Goal: Find specific page/section: Find specific page/section

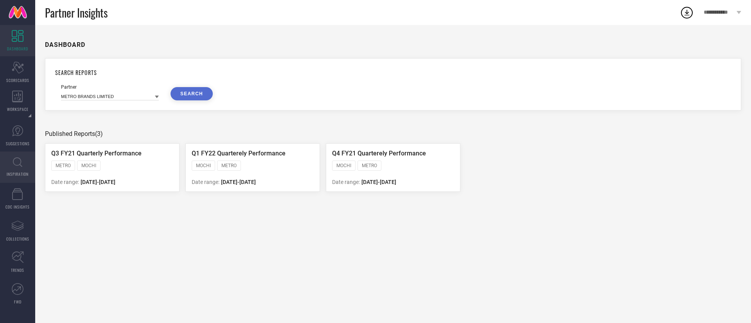
click at [23, 172] on span "INSPIRATION" at bounding box center [18, 174] width 22 height 6
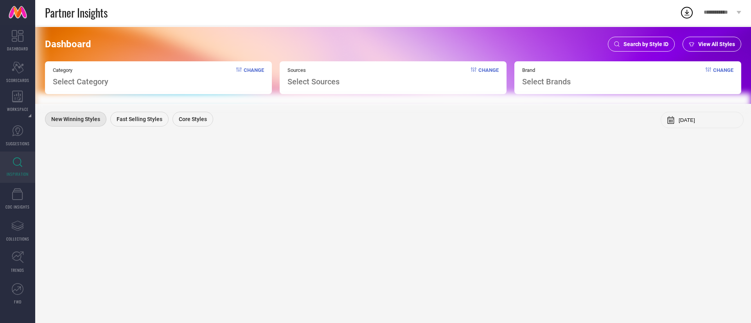
click at [643, 43] on span "Search by Style ID" at bounding box center [645, 44] width 45 height 6
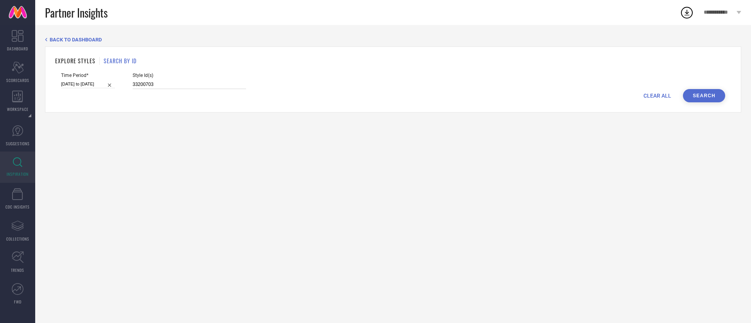
click at [210, 81] on input "33200703" at bounding box center [189, 84] width 113 height 9
paste input "81379"
type input "33281379"
click at [74, 77] on span "Time Period*" at bounding box center [88, 75] width 54 height 5
click at [75, 90] on div "CLEAR ALL Search" at bounding box center [393, 95] width 664 height 13
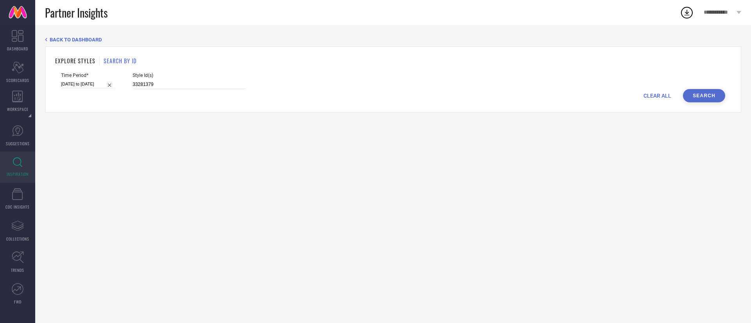
select select "7"
select select "2025"
select select "8"
select select "2025"
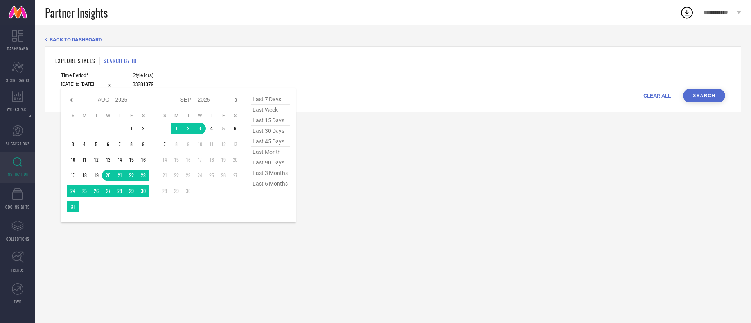
click at [76, 86] on input "[DATE] to [DATE]" at bounding box center [88, 84] width 54 height 8
click at [274, 143] on span "last 45 days" at bounding box center [270, 141] width 39 height 11
type input "[DATE] to [DATE]"
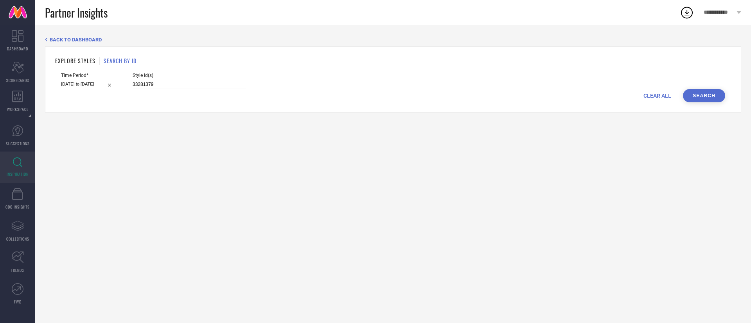
click at [701, 95] on button "Search" at bounding box center [704, 95] width 42 height 13
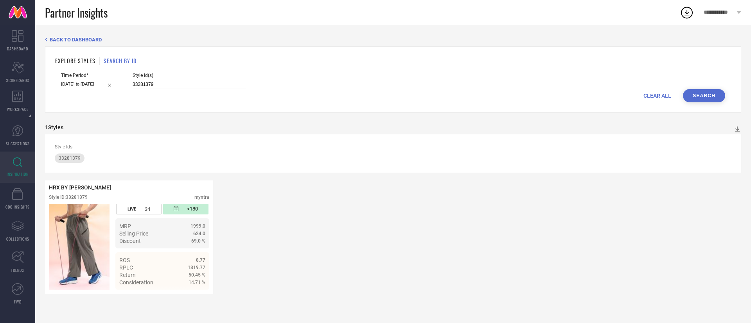
click at [102, 85] on input "[DATE] to [DATE]" at bounding box center [88, 84] width 54 height 8
select select "6"
select select "2025"
select select "7"
select select "2025"
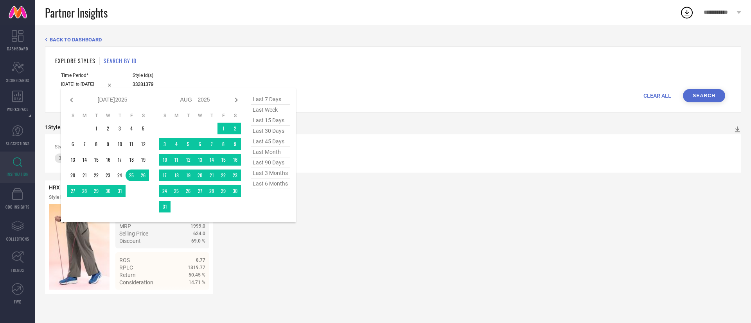
click at [280, 165] on span "last 90 days" at bounding box center [270, 163] width 39 height 11
type input "[DATE] to [DATE]"
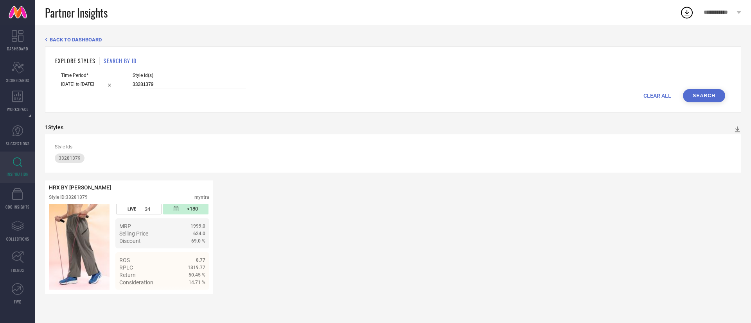
click at [181, 84] on input "33281379" at bounding box center [189, 84] width 113 height 9
paste input "33201684 33200766 33201573 33200983 33200946 33200720 33081762 33201419 3320183…"
click at [712, 98] on button "Search" at bounding box center [704, 95] width 42 height 13
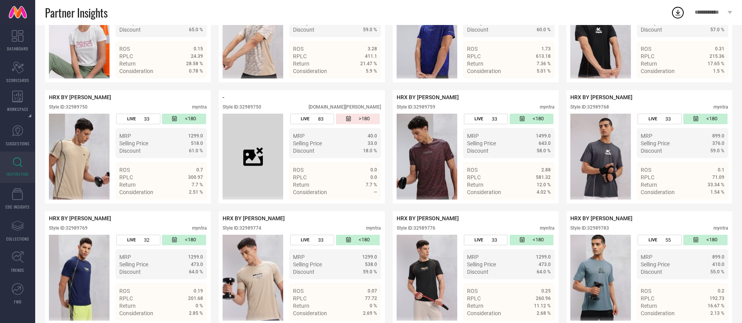
scroll to position [0, 0]
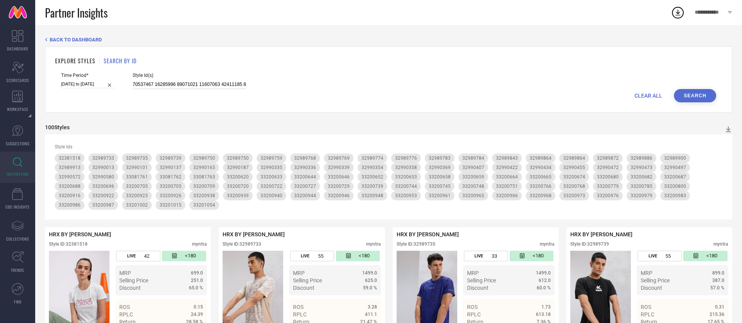
click at [222, 87] on input at bounding box center [189, 84] width 113 height 9
paste input "726138 32990336 32989913 33726105 33201608 32989864 33201690 32989872 33201431"
type input "33726138 32990336 32989913 33726105 33201608 32989864 33201690 32989872 33201431"
click at [694, 97] on button "Search" at bounding box center [695, 95] width 42 height 13
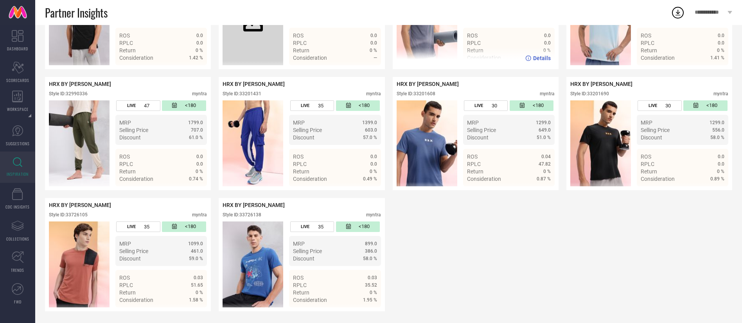
scroll to position [0, 0]
